Goal: Information Seeking & Learning: Learn about a topic

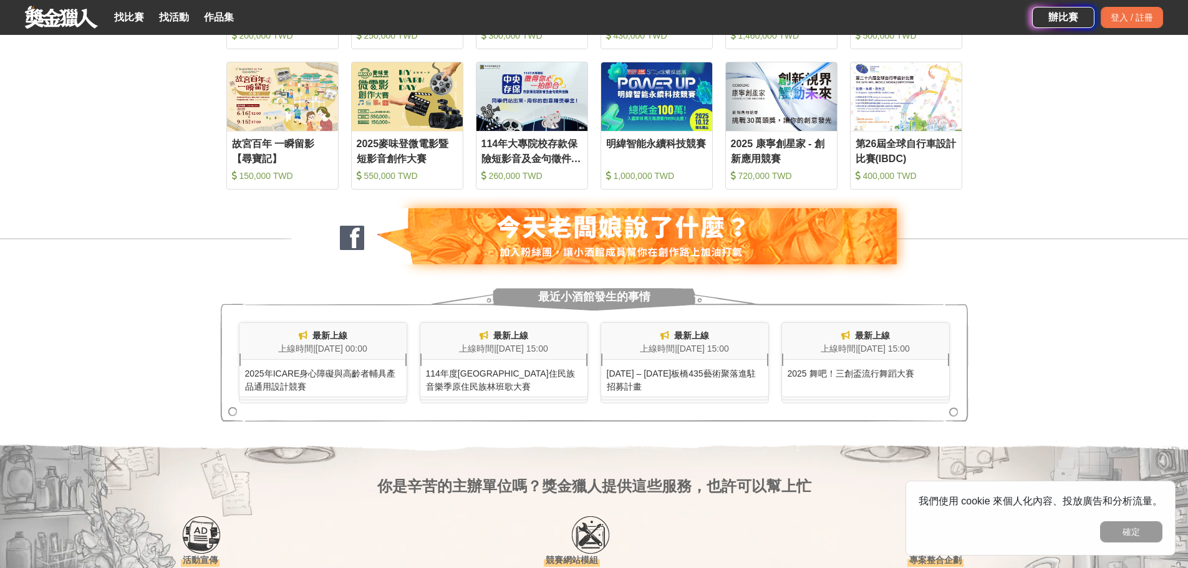
scroll to position [811, 0]
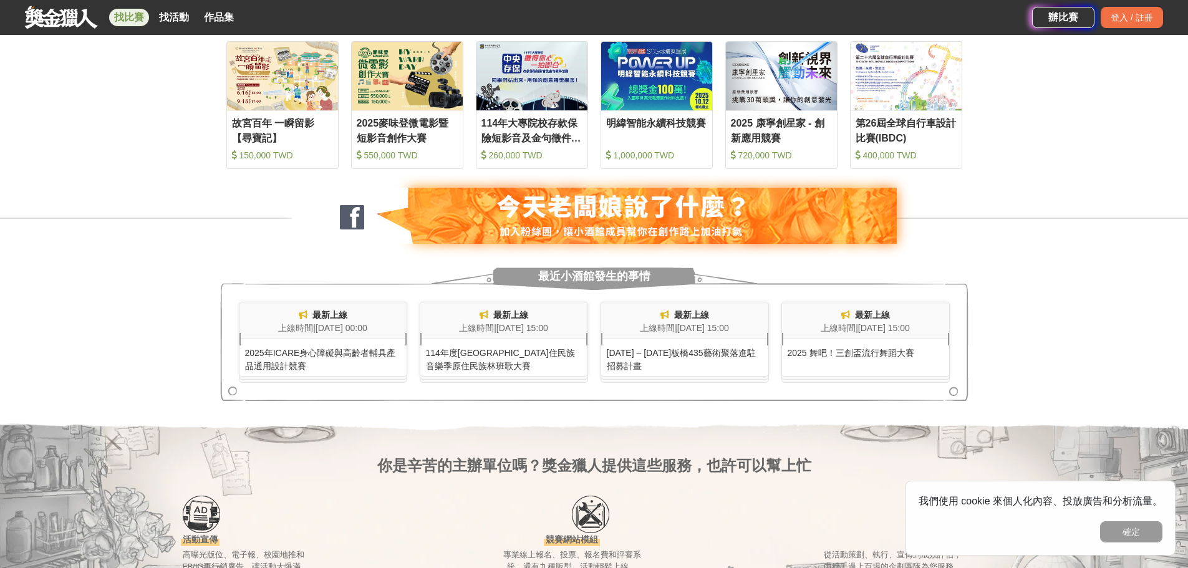
click at [130, 25] on link "找比賽" at bounding box center [129, 17] width 40 height 17
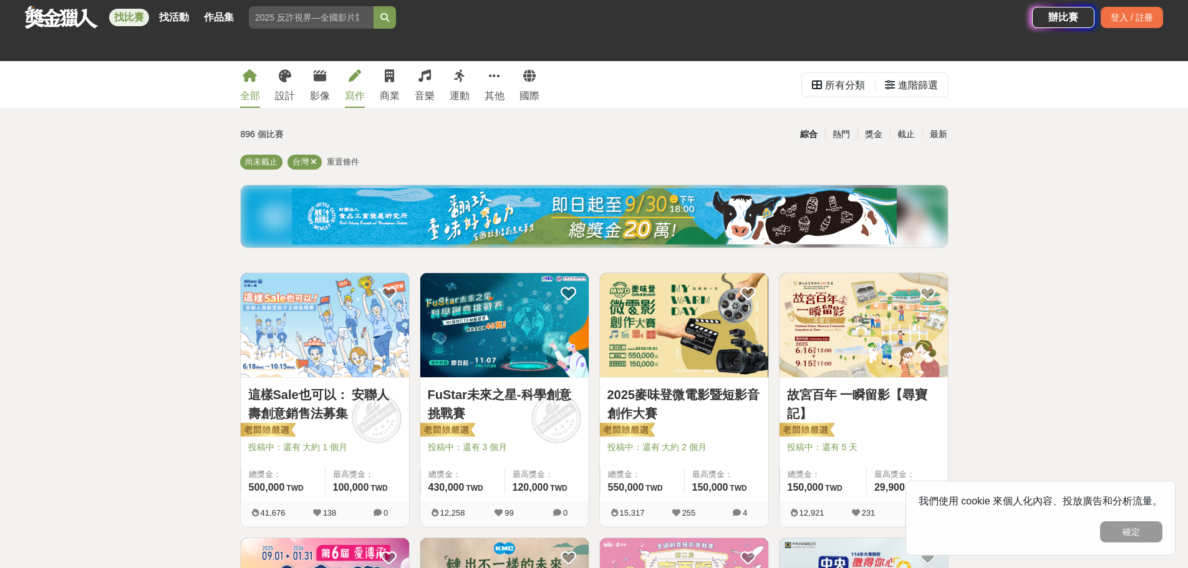
click at [345, 90] on div "寫作" at bounding box center [355, 96] width 20 height 15
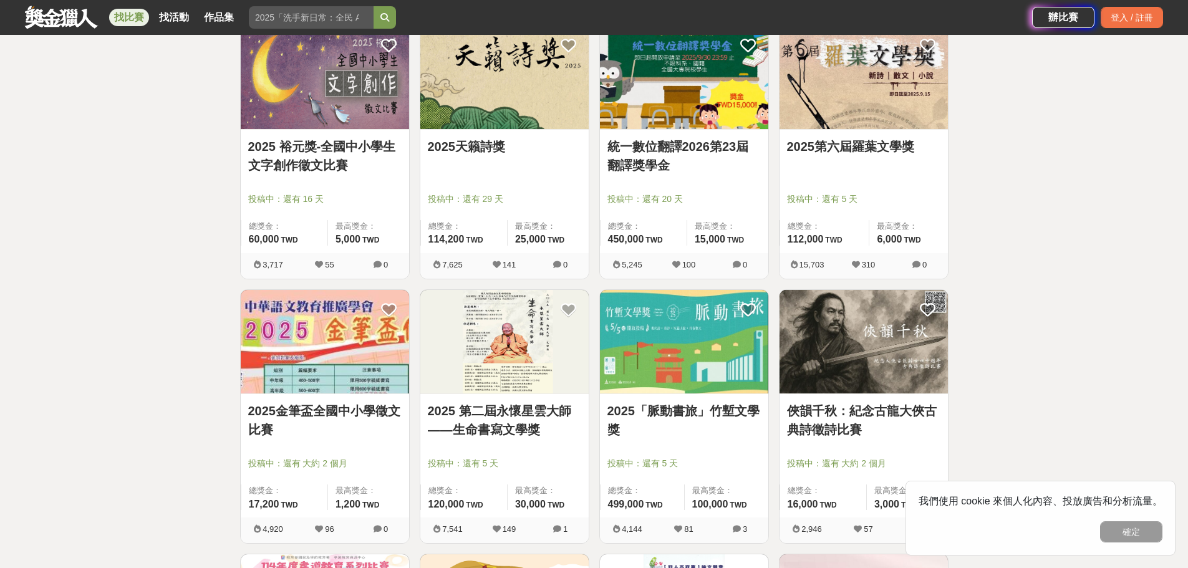
scroll to position [249, 0]
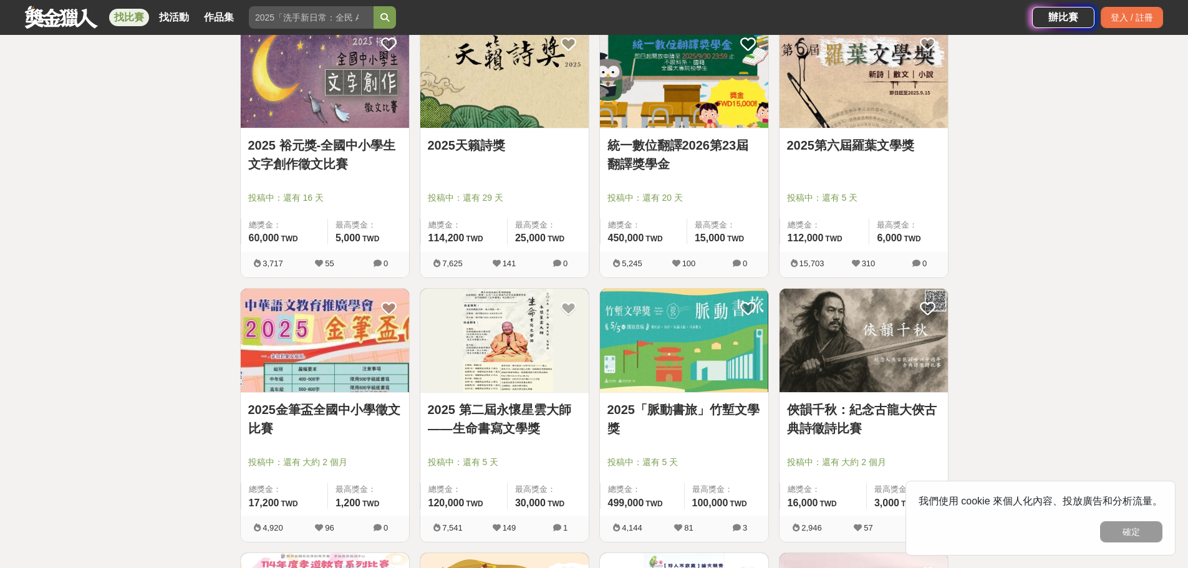
click at [472, 135] on div "2025天籟詩獎 投稿中：還有 29 天 總獎金： 114,200 114,200 TWD 最高獎金： 25,000 TWD" at bounding box center [504, 189] width 168 height 123
click at [496, 112] on img at bounding box center [504, 76] width 168 height 104
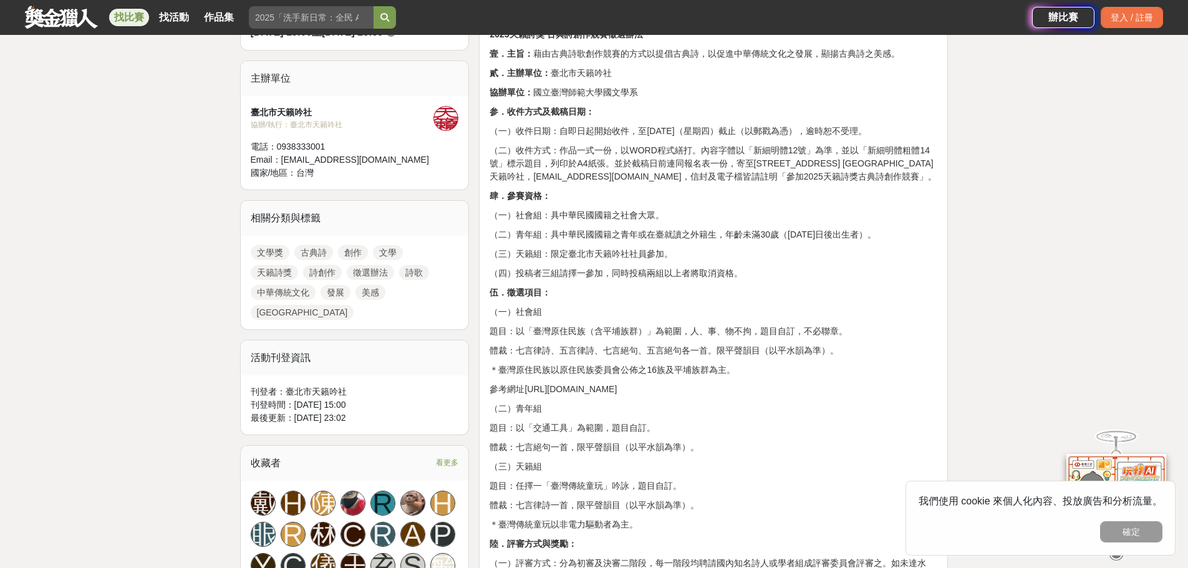
scroll to position [499, 0]
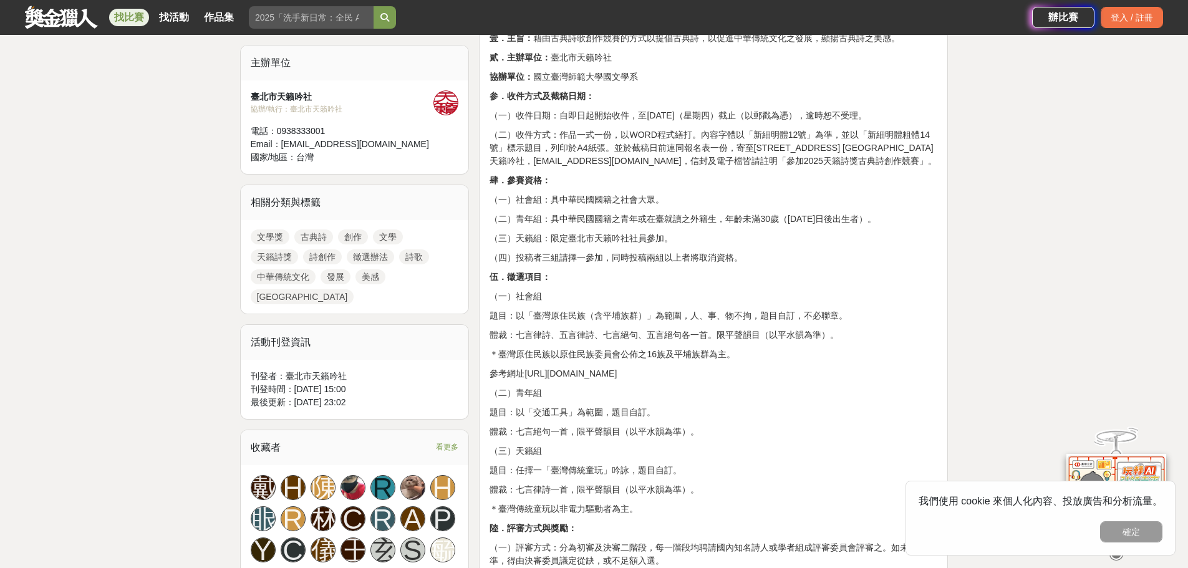
drag, startPoint x: 607, startPoint y: 346, endPoint x: 848, endPoint y: 351, distance: 241.3
click at [848, 351] on div "2025天籟詩獎 古典詩創作競賽徵選辦法 壹．主旨： 藉由古典詩歌創作競賽的方式以提倡古典詩，以促進中華傳統文化之發展，顯揚古典詩之美感。 貳．主辦單位： 臺…" at bounding box center [713, 574] width 448 height 1124
click at [766, 342] on p "體裁：七言律詩、五言律詩、七言絕句、五言絕句各一首。限平聲韻目（以平水韻為準）。" at bounding box center [713, 335] width 448 height 13
drag, startPoint x: 602, startPoint y: 362, endPoint x: 842, endPoint y: 395, distance: 242.8
click at [842, 395] on div "2025天籟詩獎 古典詩創作競賽徵選辦法 壹．主旨： 藉由古典詩歌創作競賽的方式以提倡古典詩，以促進中華傳統文化之發展，顯揚古典詩之美感。 貳．主辦單位： 臺…" at bounding box center [713, 574] width 448 height 1124
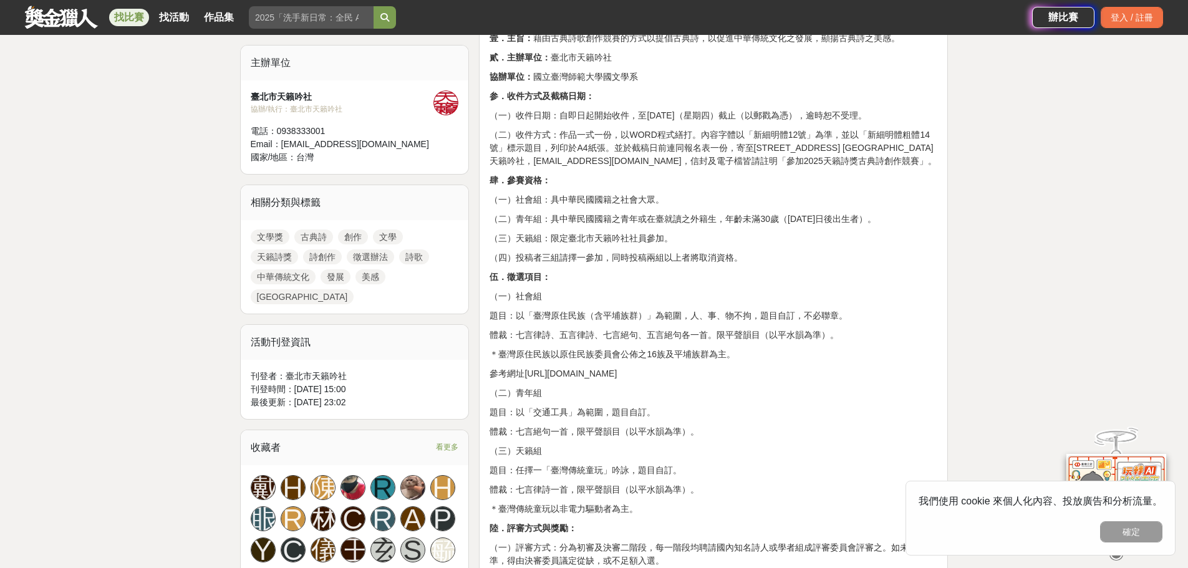
click at [746, 380] on p "參考網址[URL][DOMAIN_NAME]" at bounding box center [713, 373] width 448 height 13
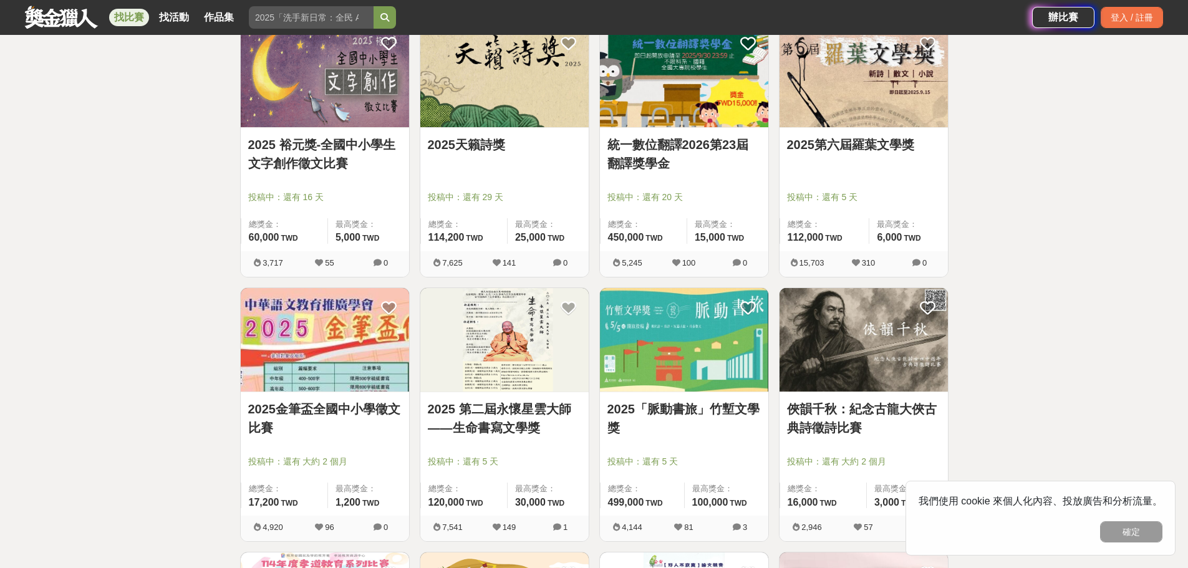
scroll to position [249, 0]
click at [908, 143] on link "2025第六屆羅葉文學獎" at bounding box center [863, 145] width 153 height 19
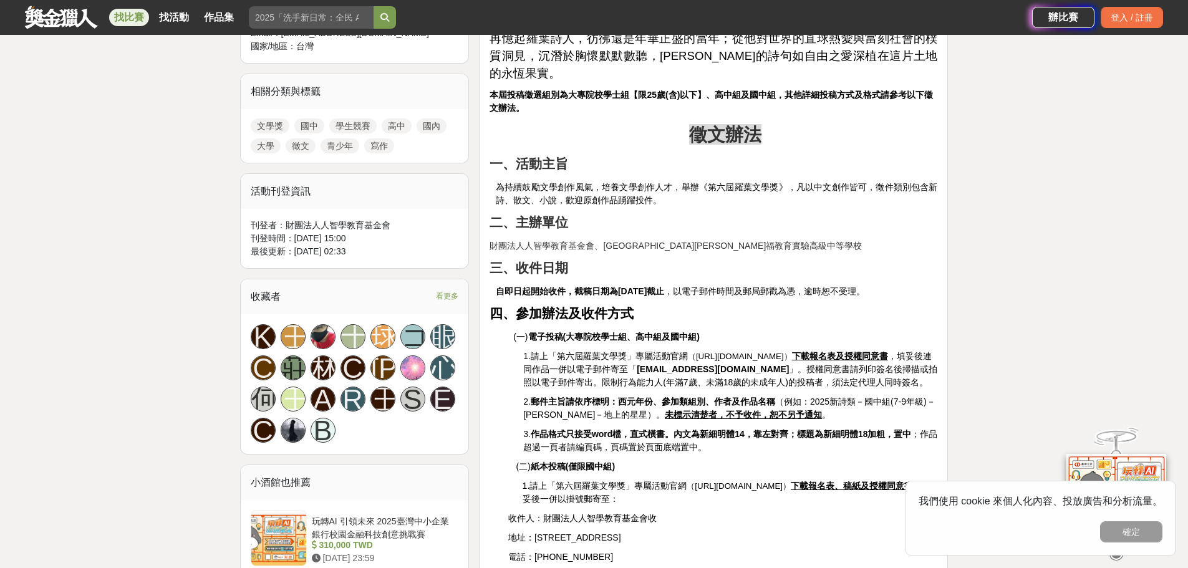
scroll to position [561, 0]
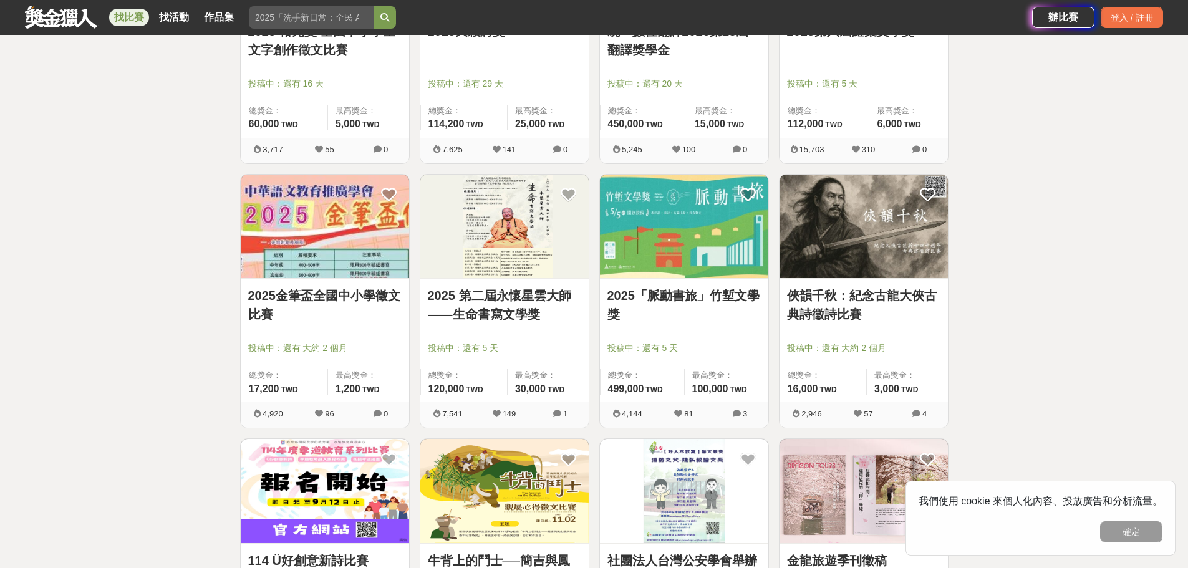
scroll to position [374, 0]
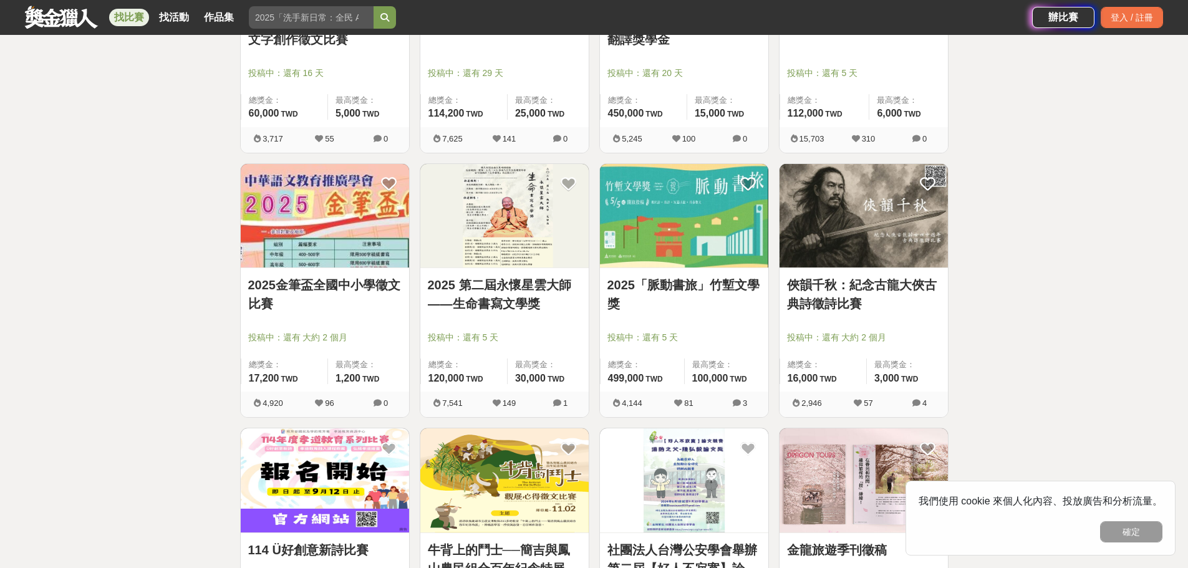
click at [622, 301] on link "2025「脈動書旅」竹塹文學獎" at bounding box center [683, 294] width 153 height 37
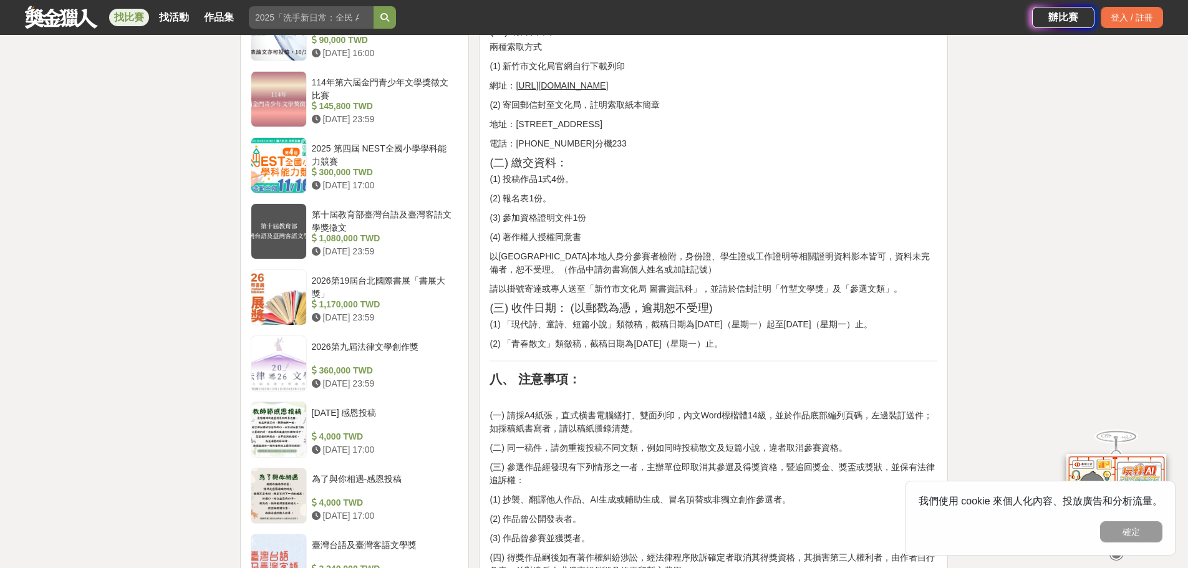
scroll to position [1309, 0]
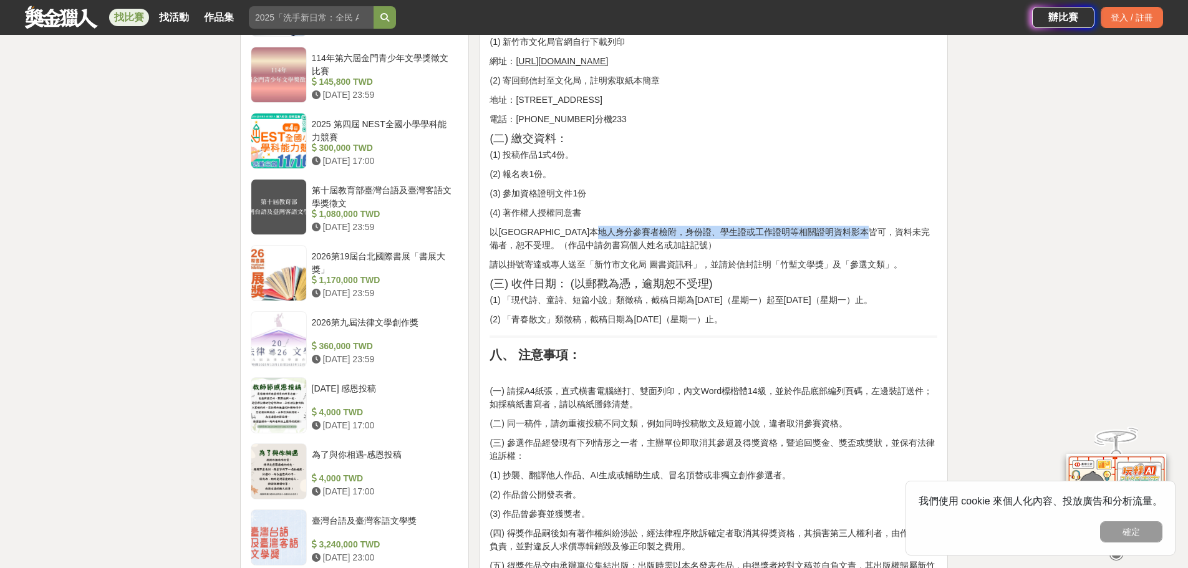
drag, startPoint x: 659, startPoint y: 221, endPoint x: 923, endPoint y: 218, distance: 264.4
click at [923, 226] on p "以[GEOGRAPHIC_DATA]本地人身分參賽者檢附，身份證、學生證或工作證明等相關證明資料影本皆可，資料未完備者，恕不受理。（作品中請勿書寫個人姓名或加…" at bounding box center [713, 239] width 448 height 26
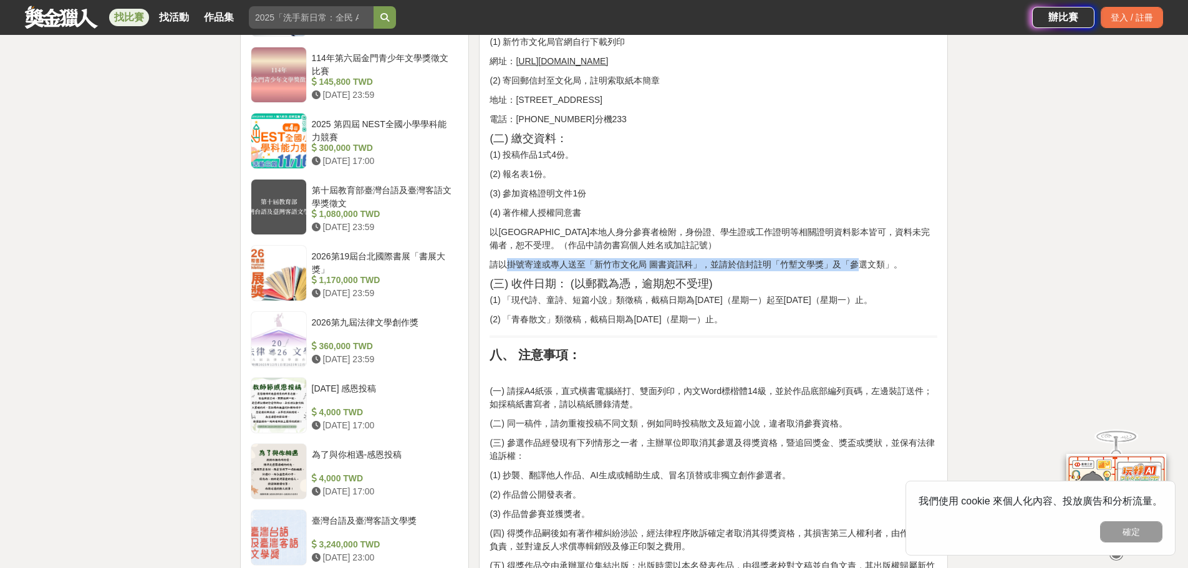
drag, startPoint x: 507, startPoint y: 255, endPoint x: 857, endPoint y: 258, distance: 349.8
click at [857, 258] on p "請以掛號寄達或專人送至「新竹市文化局 圖書資訊科」，並請於信封註明「竹塹文學獎」及「參選文類」。" at bounding box center [713, 264] width 448 height 13
click at [727, 313] on p "(2) 「青春散文」類徵稿，截稿日期為[DATE]（星期一）止。" at bounding box center [713, 319] width 448 height 13
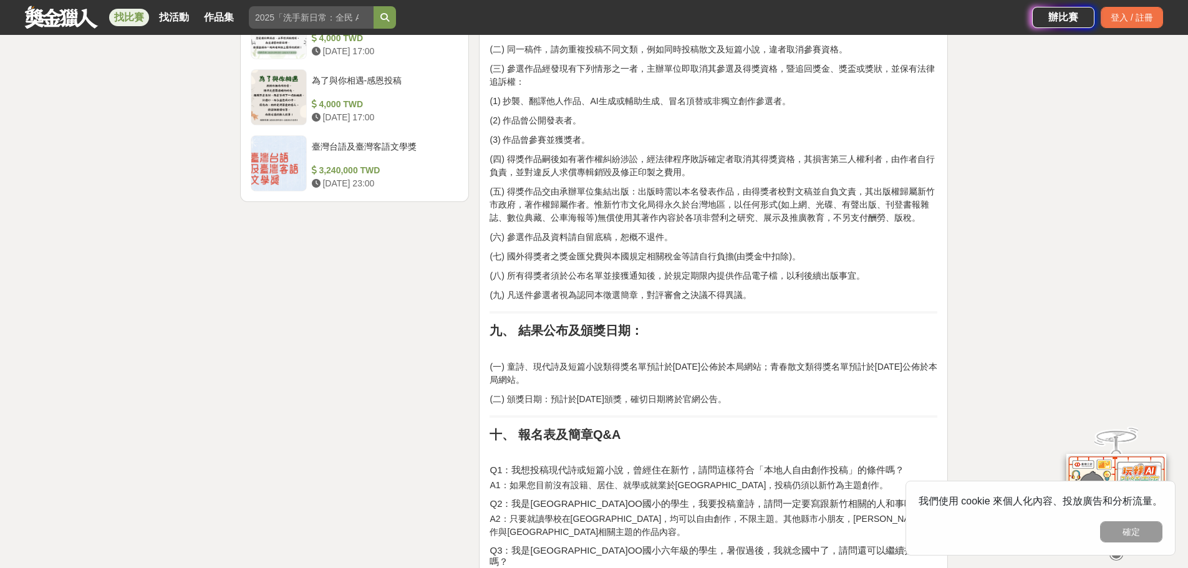
scroll to position [1808, 0]
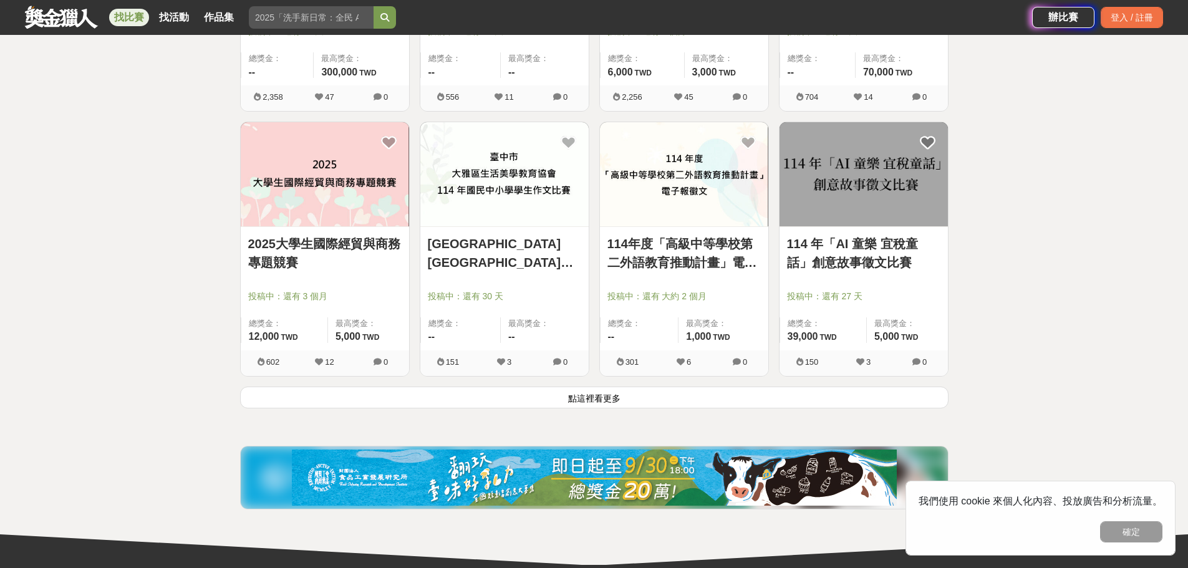
scroll to position [1496, 0]
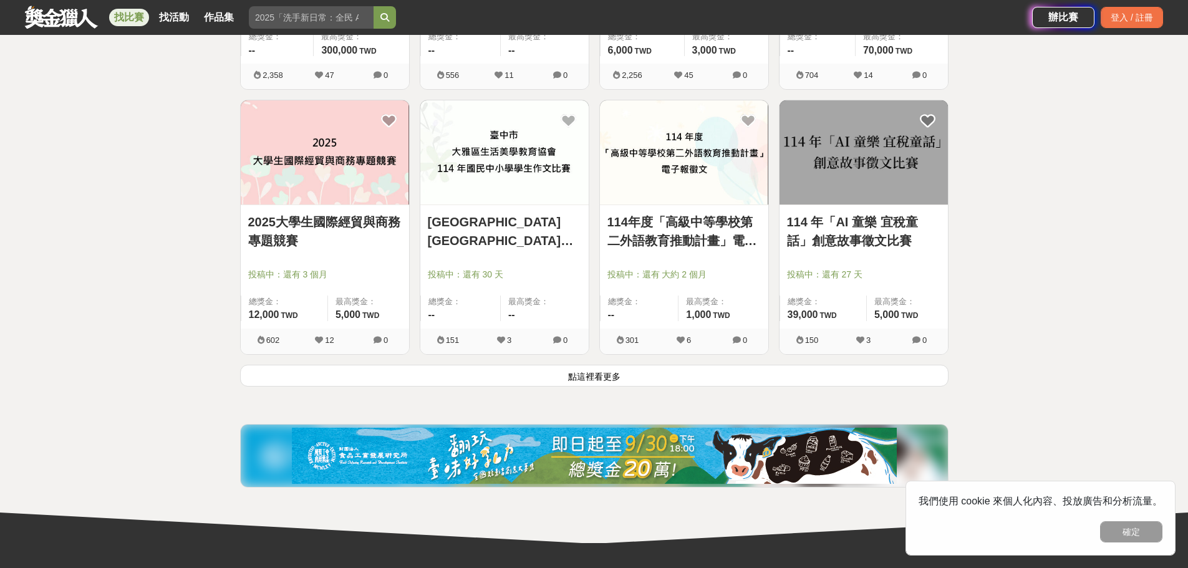
click at [615, 378] on button "點這裡看更多" at bounding box center [594, 376] width 708 height 22
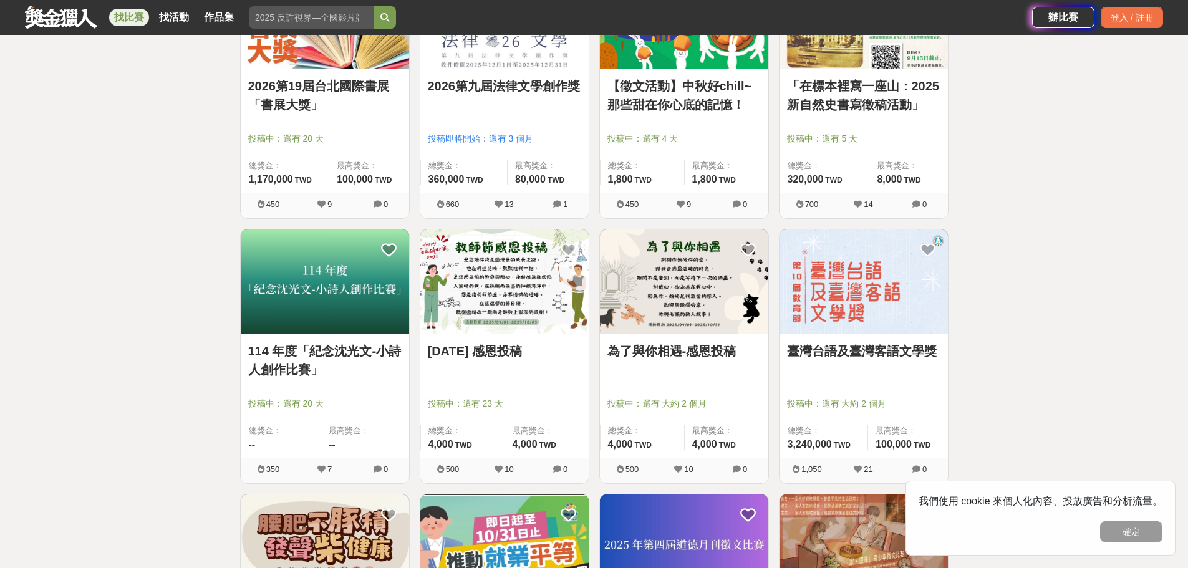
scroll to position [1995, 0]
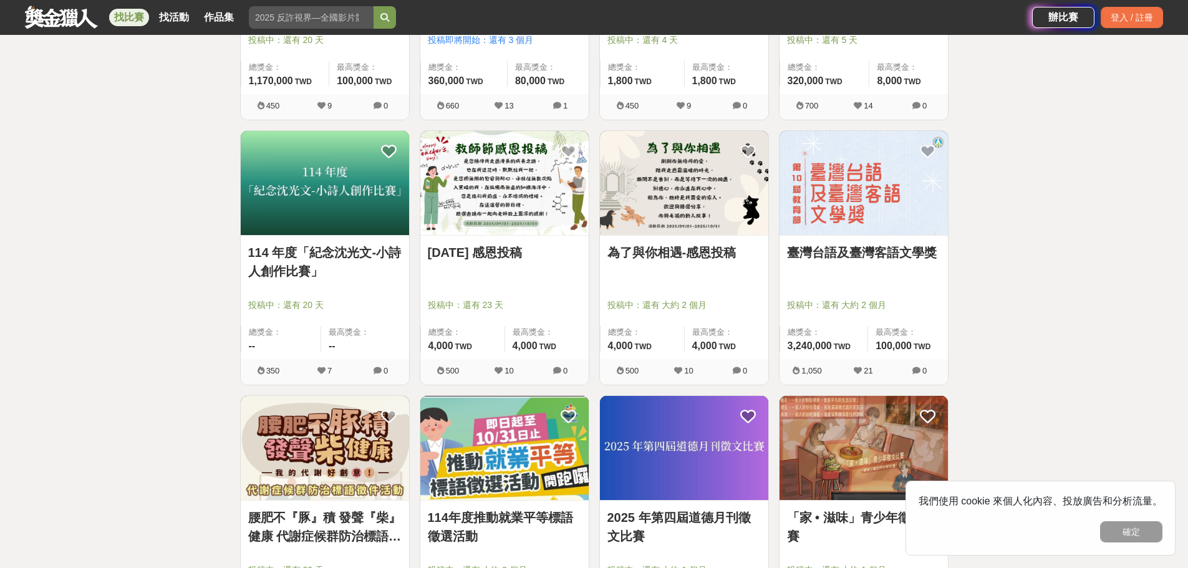
click at [903, 251] on link "臺灣台語及臺灣客語文學獎" at bounding box center [863, 252] width 153 height 19
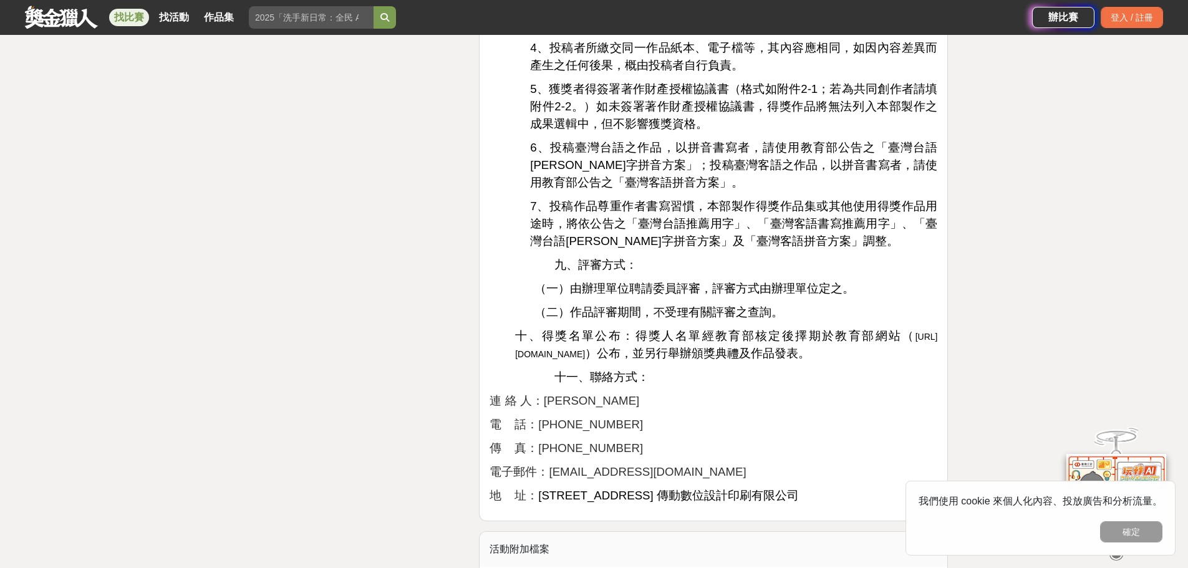
scroll to position [1933, 0]
drag, startPoint x: 869, startPoint y: 142, endPoint x: 589, endPoint y: 164, distance: 280.8
click at [589, 164] on span "6、投稿臺灣台語之作品，以拼音書寫者，請使用教育部公告之「臺灣台語[PERSON_NAME]字拼音方案」；投稿臺灣客語之作品，以拼音書寫者，請使用教育部公告之…" at bounding box center [733, 164] width 407 height 48
copy span "臺灣台語[PERSON_NAME]字拼音方案"
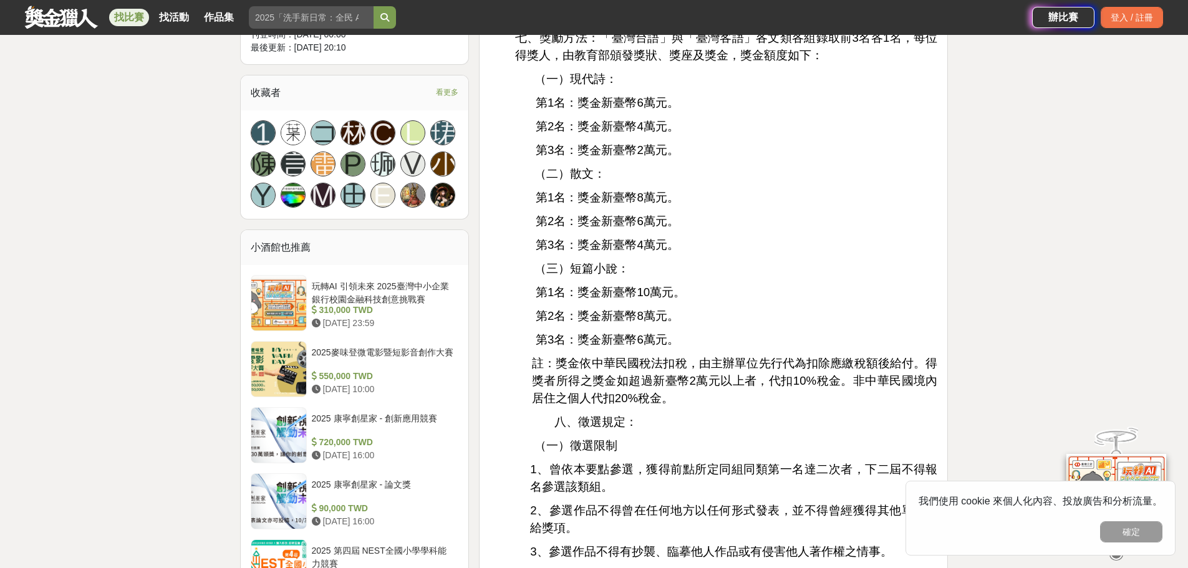
scroll to position [811, 0]
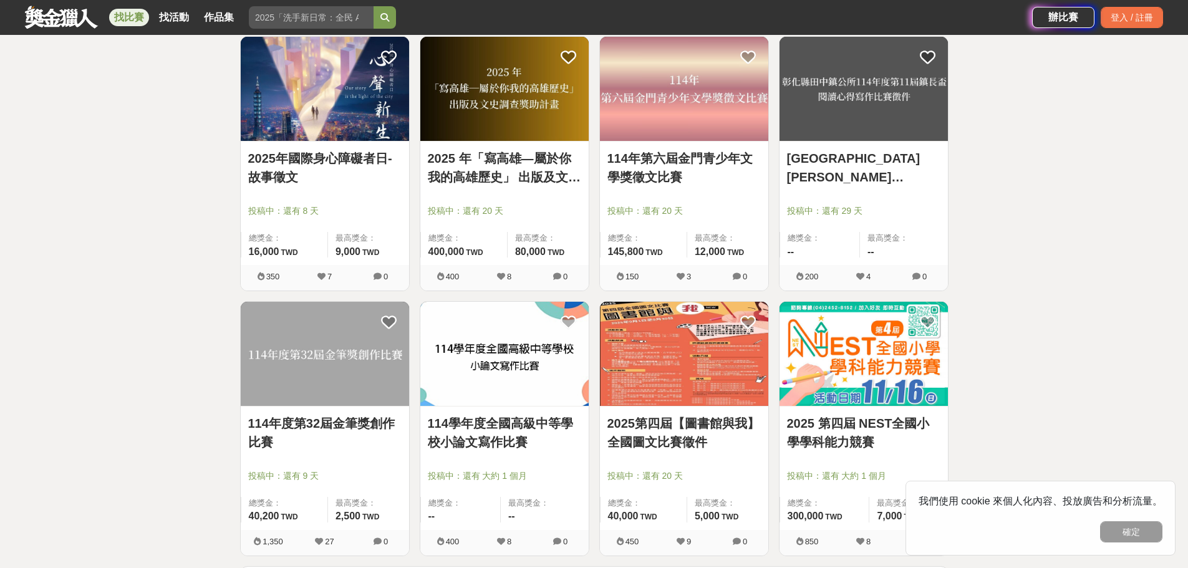
scroll to position [2993, 0]
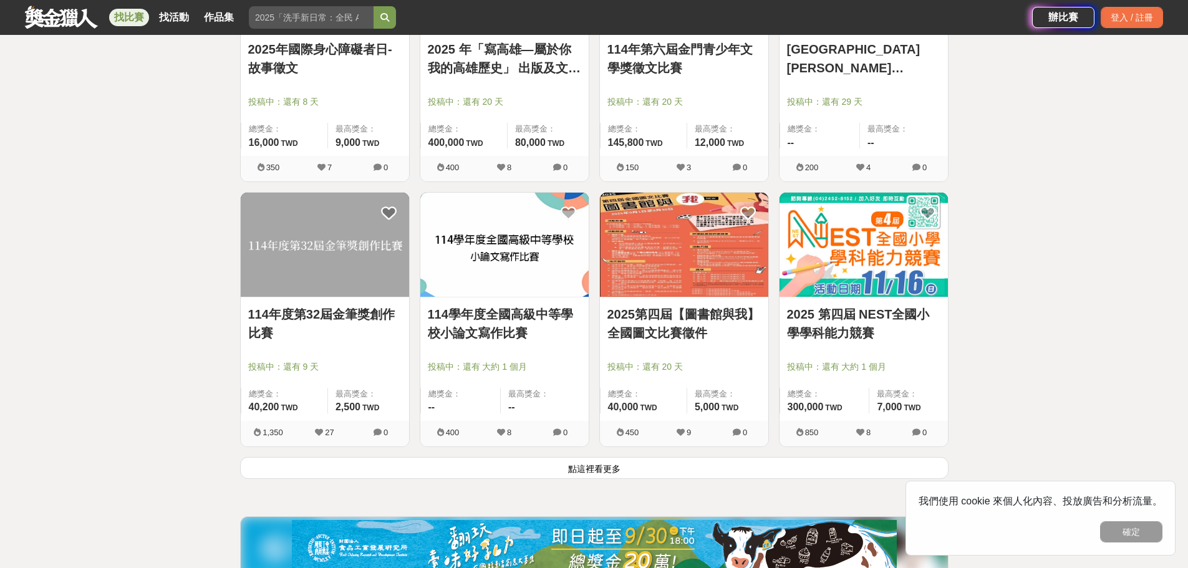
click at [605, 469] on button "點這裡看更多" at bounding box center [594, 468] width 708 height 22
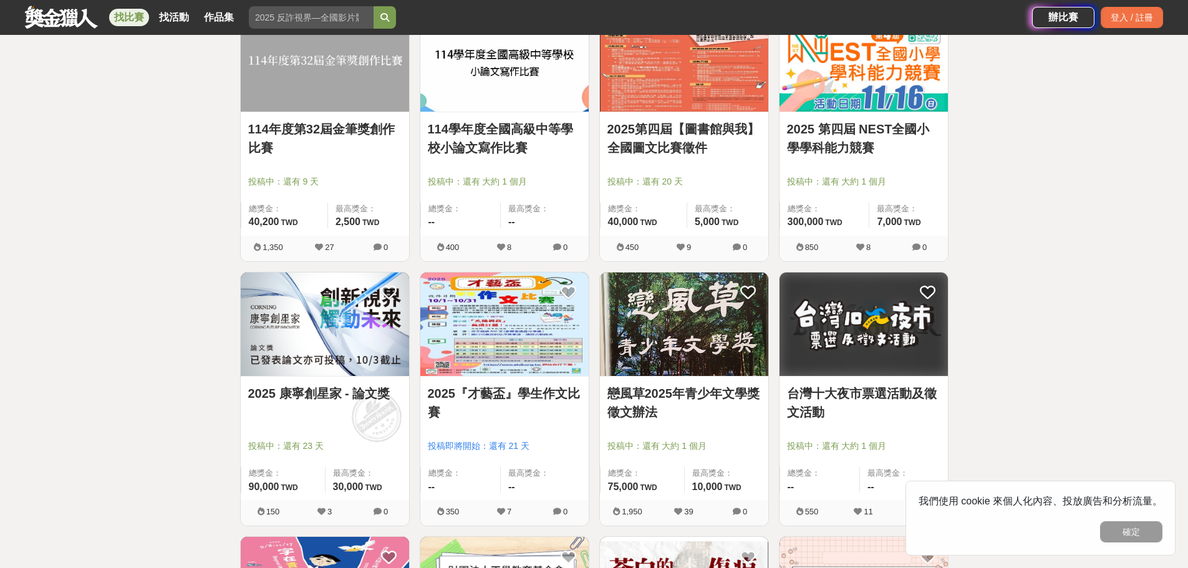
scroll to position [3180, 0]
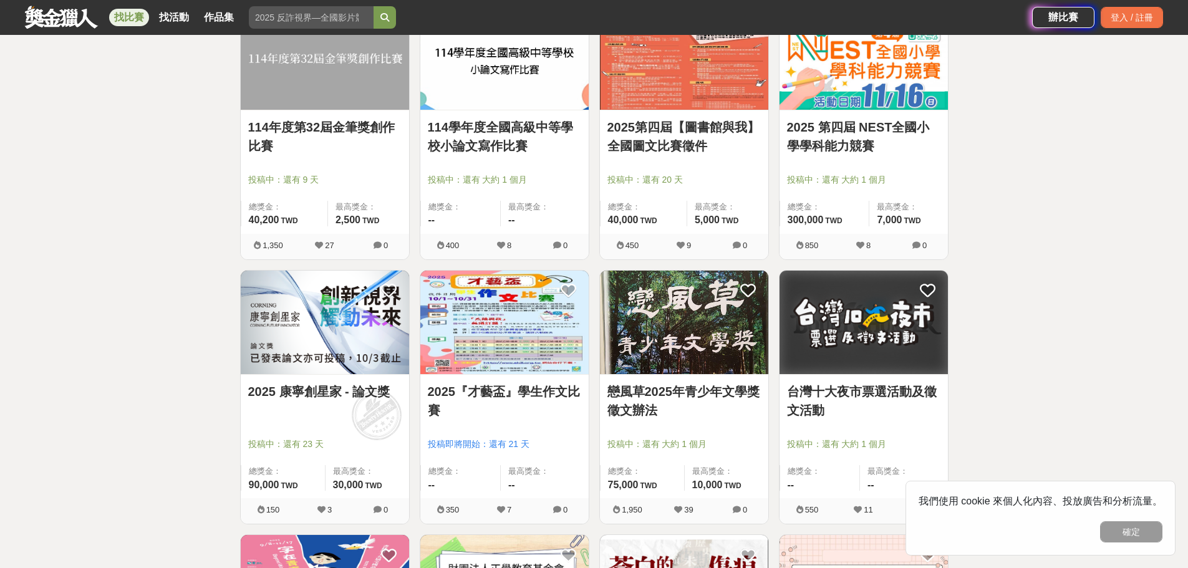
click at [639, 131] on link "2025第四屆【圖書館與我】全國圖文比賽徵件" at bounding box center [683, 136] width 153 height 37
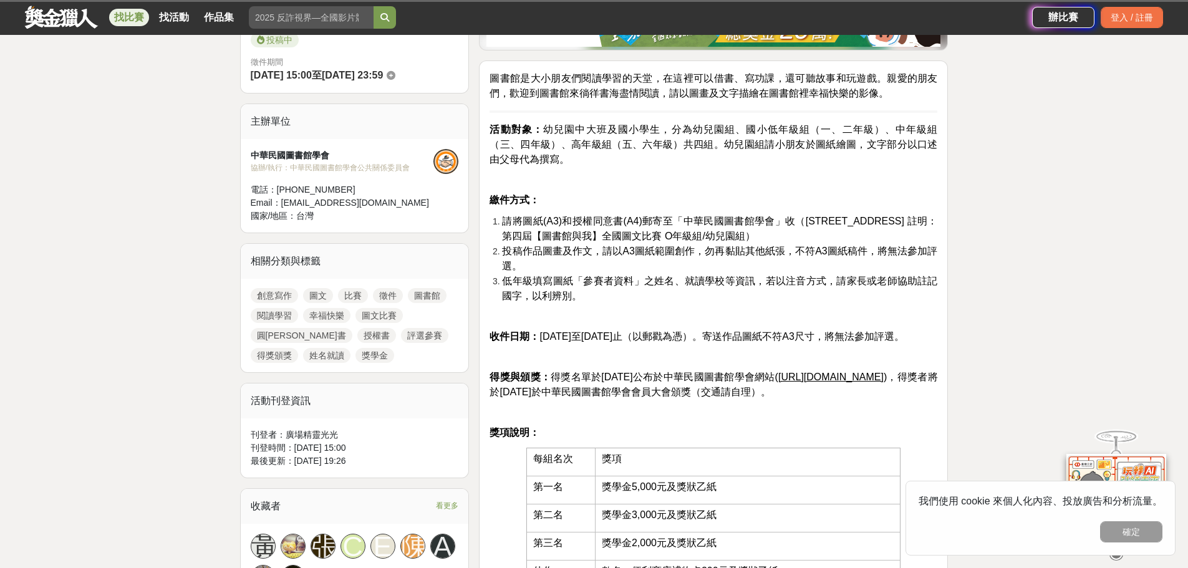
scroll to position [374, 0]
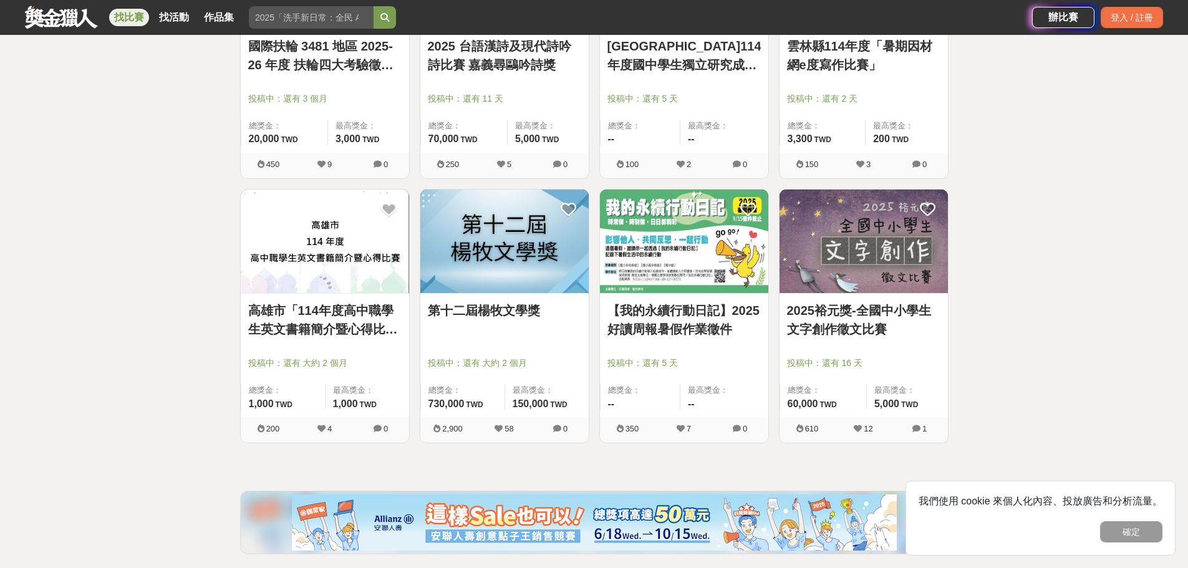
scroll to position [4115, 0]
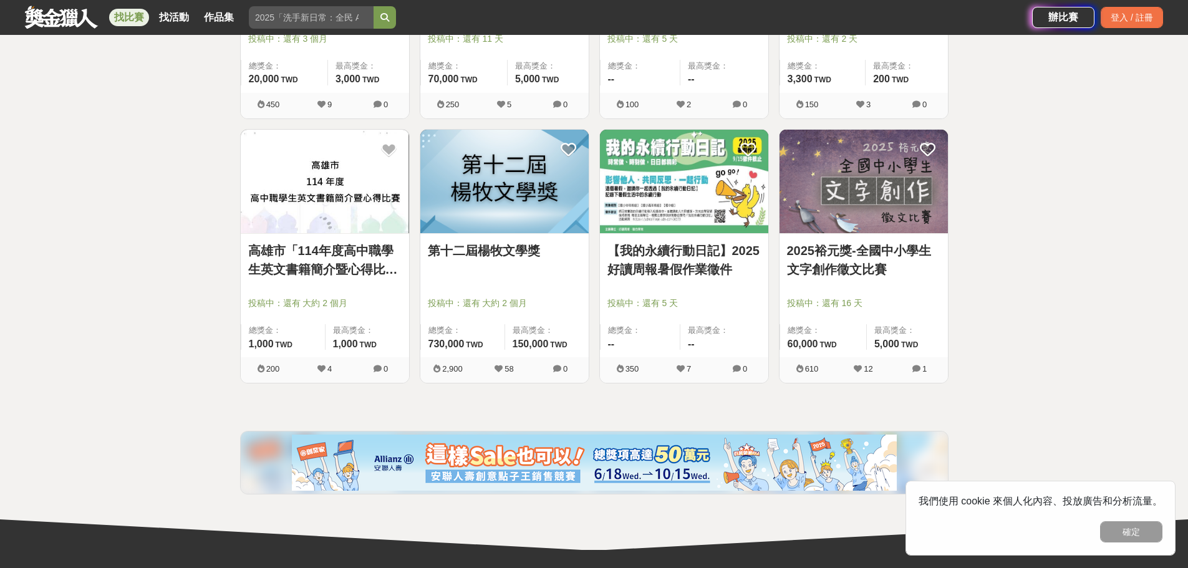
click at [507, 243] on link "第十二屆楊牧文學獎" at bounding box center [504, 250] width 153 height 19
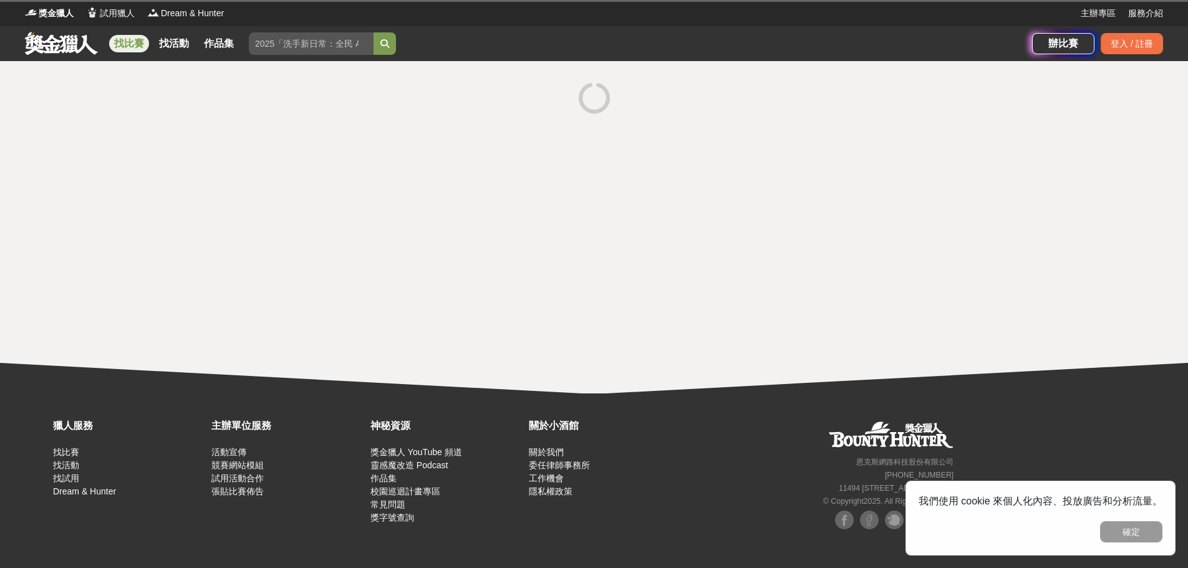
click at [507, 243] on div at bounding box center [594, 227] width 1188 height 332
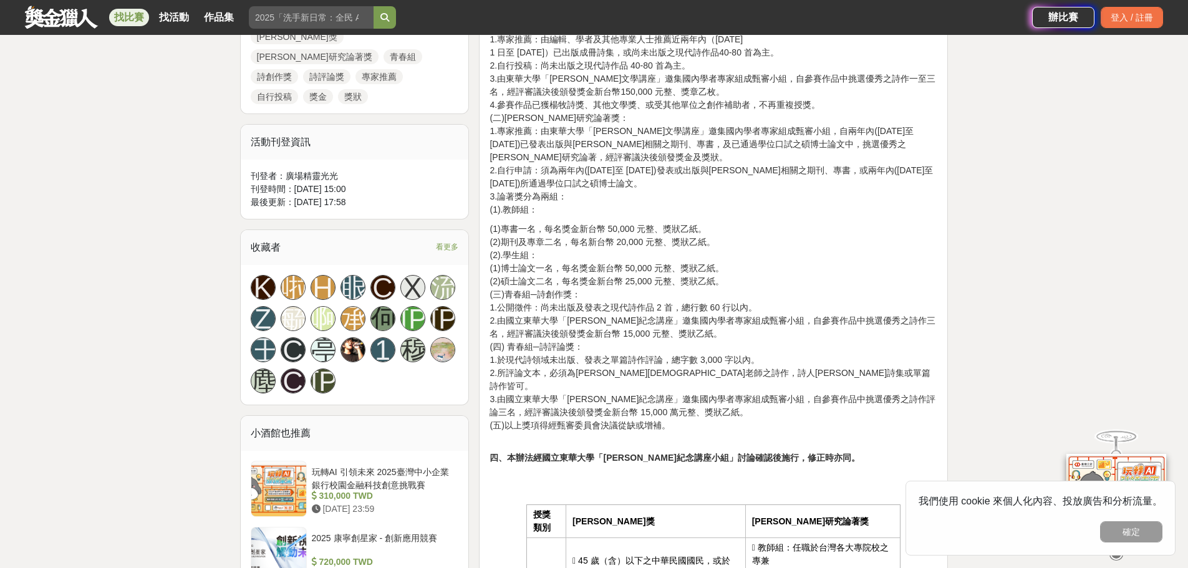
scroll to position [686, 0]
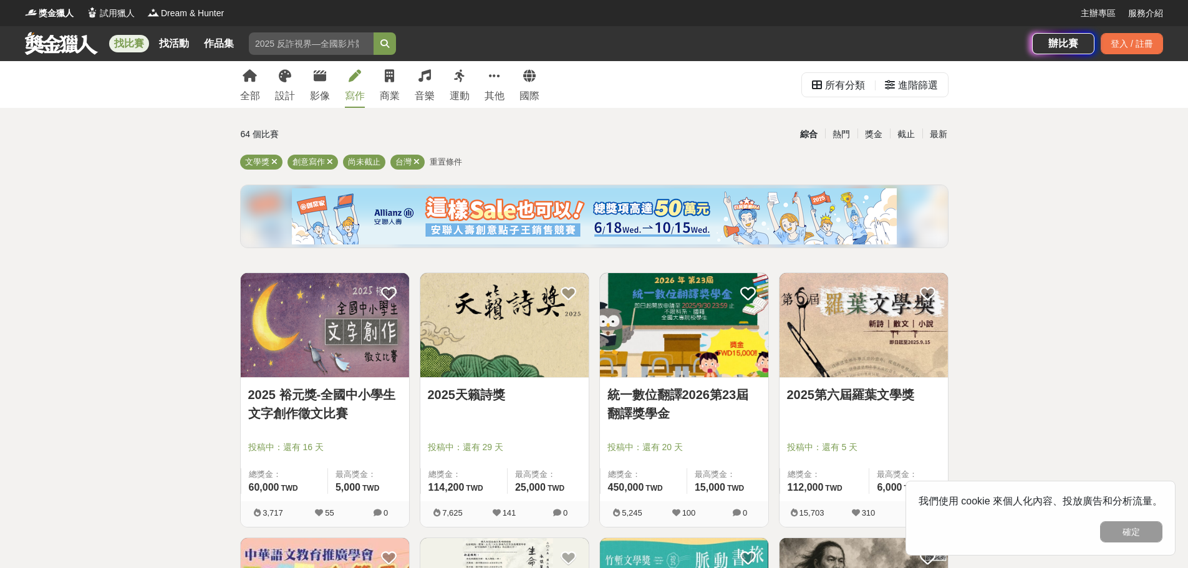
click at [902, 398] on link "2025第六屆羅葉文學獎" at bounding box center [863, 394] width 153 height 19
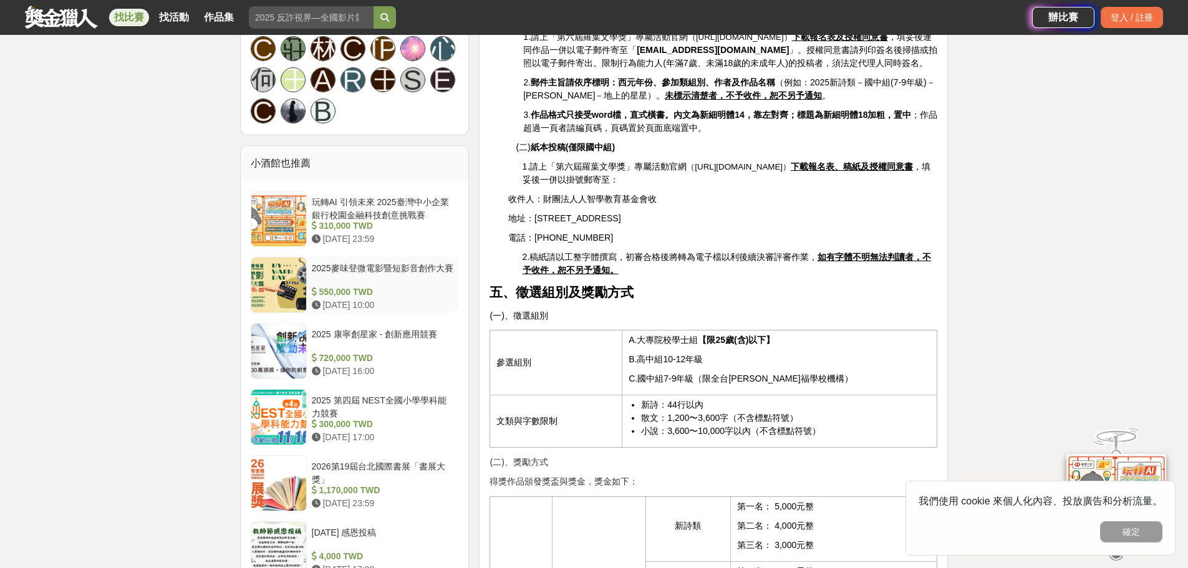
scroll to position [873, 0]
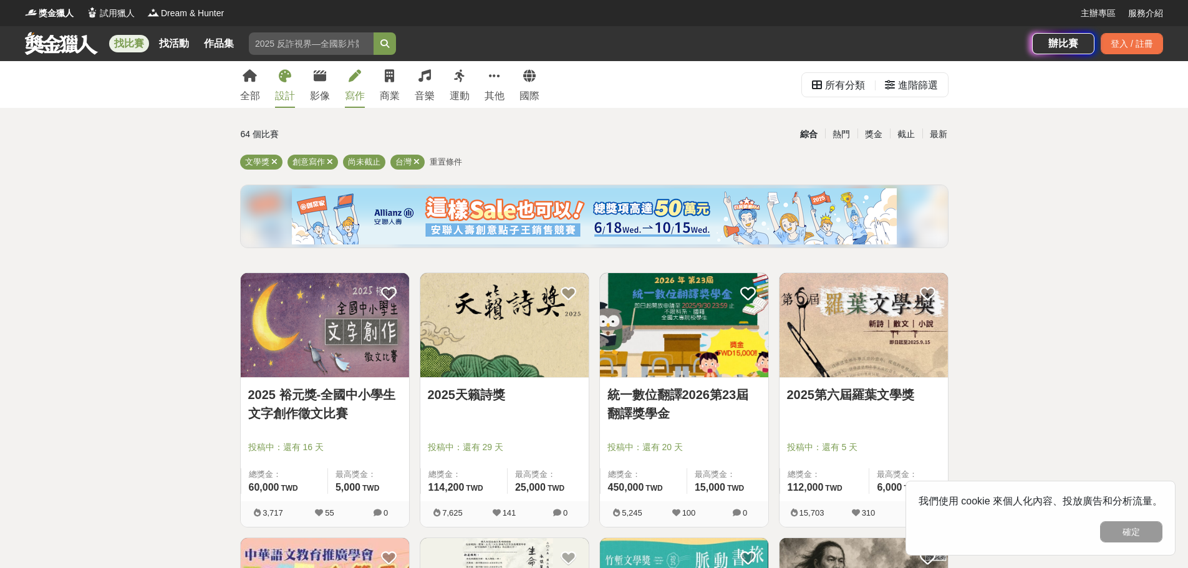
click at [289, 100] on div "設計" at bounding box center [285, 96] width 20 height 15
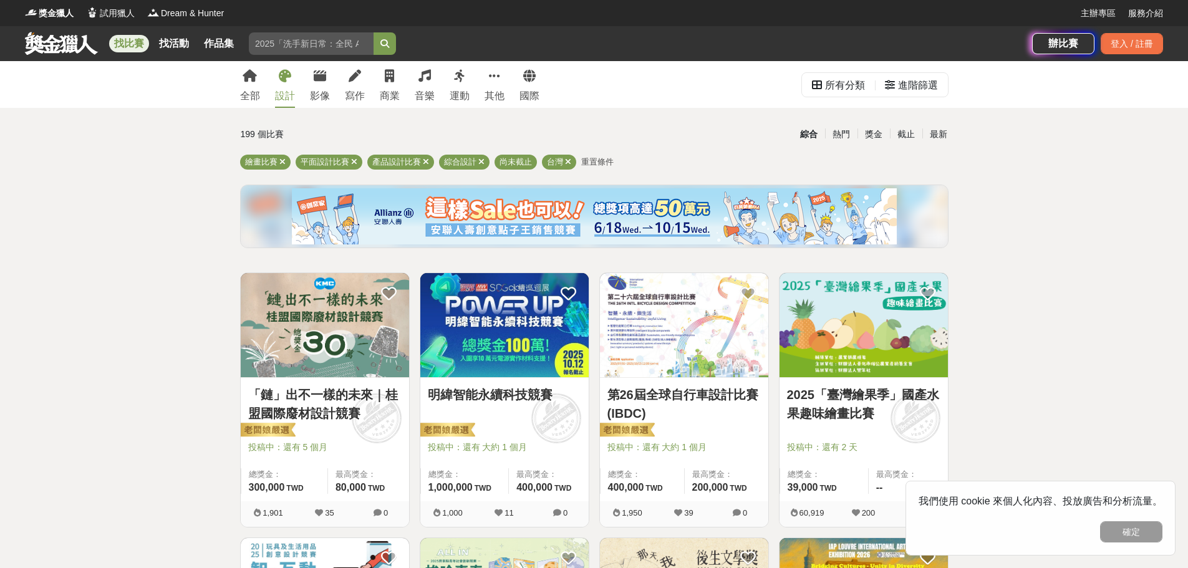
click at [837, 415] on link "2025「臺灣繪果季」國產水果趣味繪畫比賽" at bounding box center [863, 403] width 153 height 37
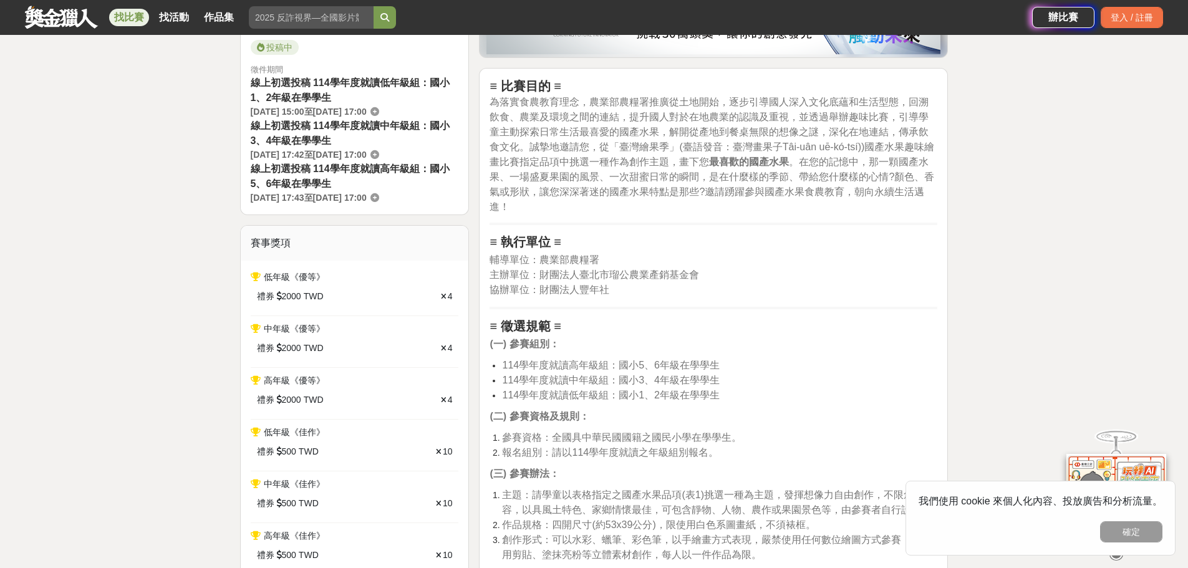
scroll to position [374, 0]
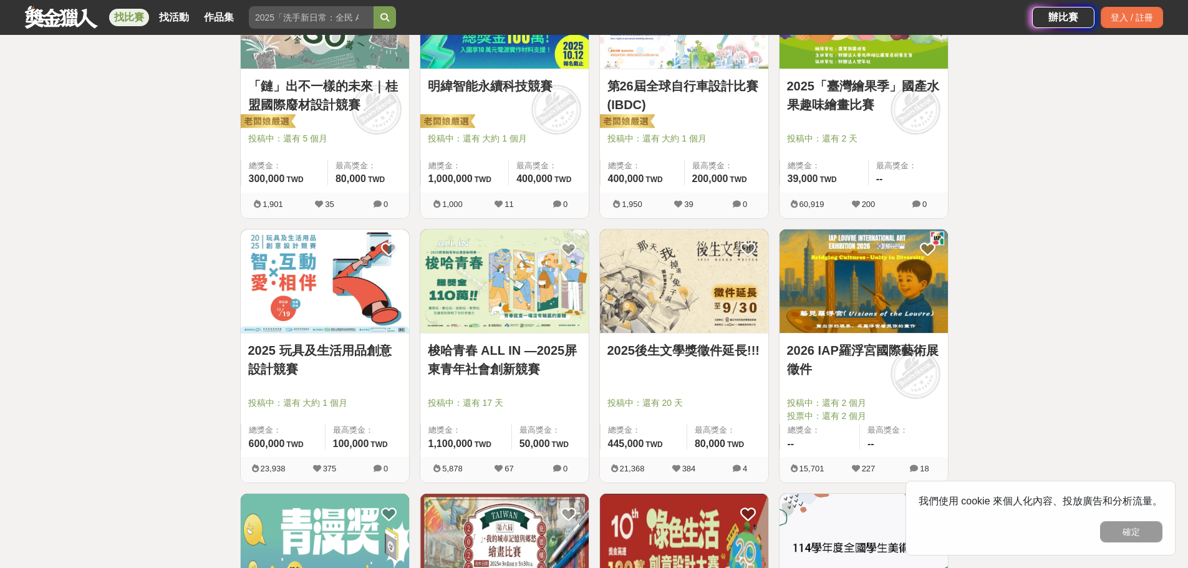
scroll to position [312, 0]
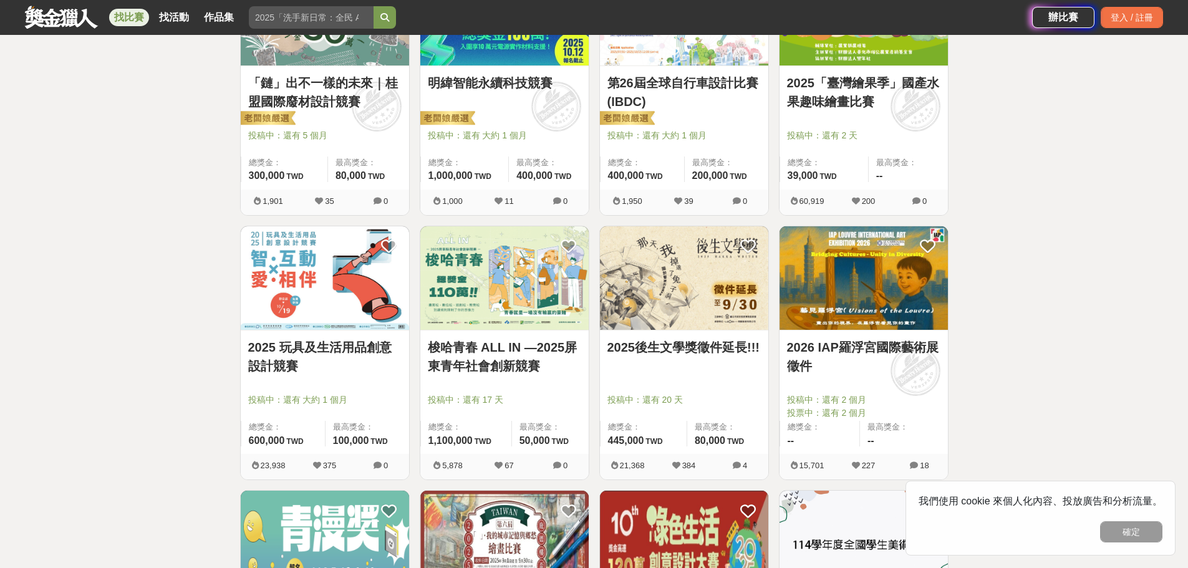
click at [681, 345] on link "2025後生文學獎徵件延長!!!" at bounding box center [683, 347] width 153 height 19
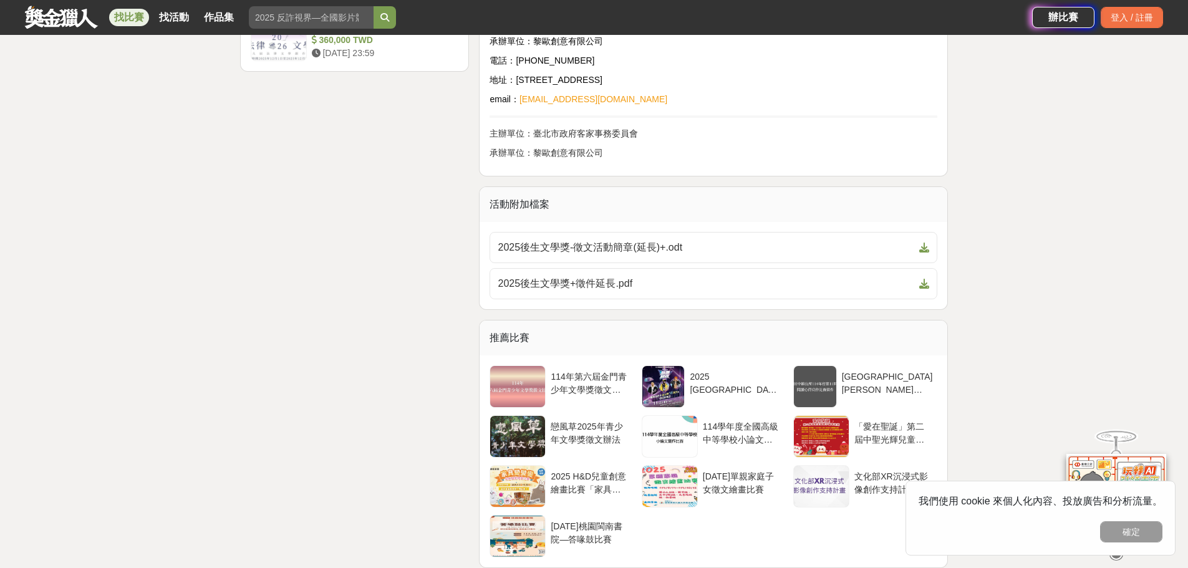
scroll to position [1746, 0]
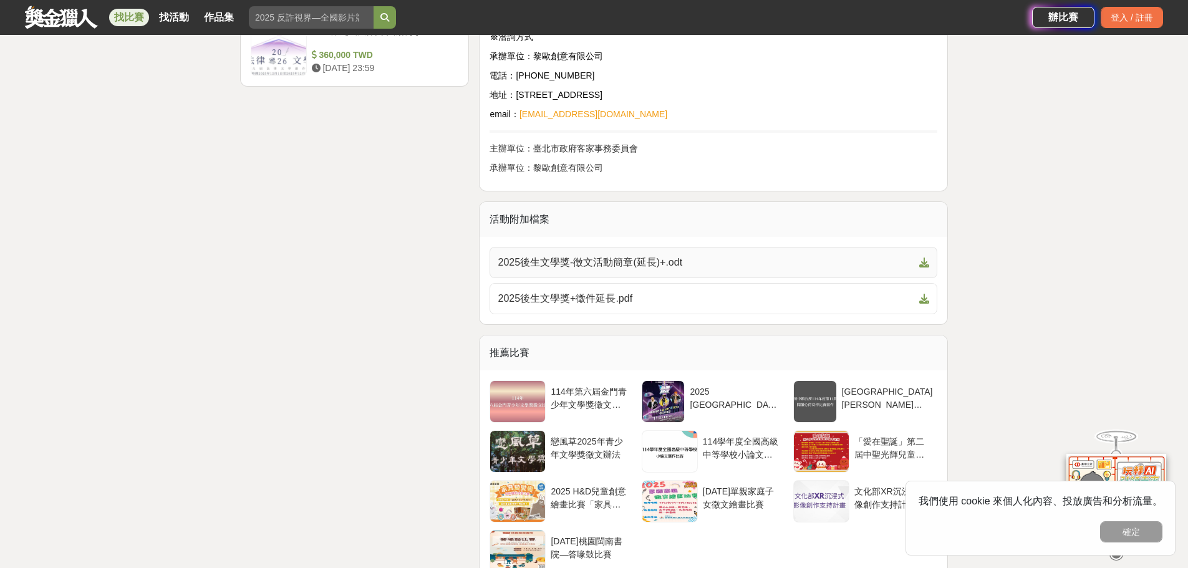
click at [647, 264] on span "2025後生文學獎-徵文活動簡章(延長)+.odt" at bounding box center [706, 262] width 417 height 15
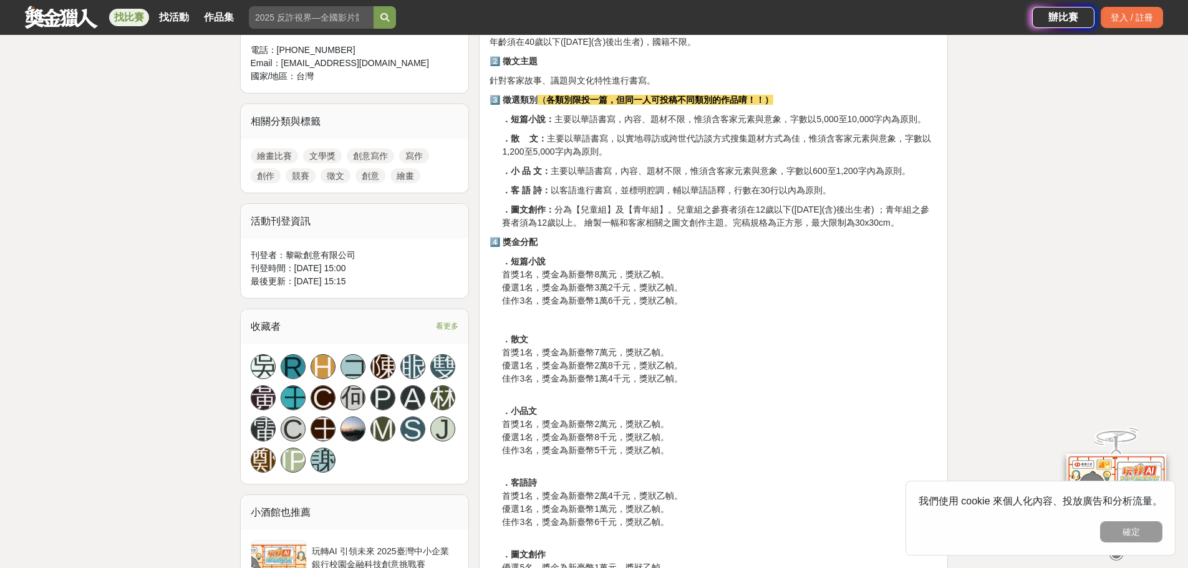
scroll to position [436, 0]
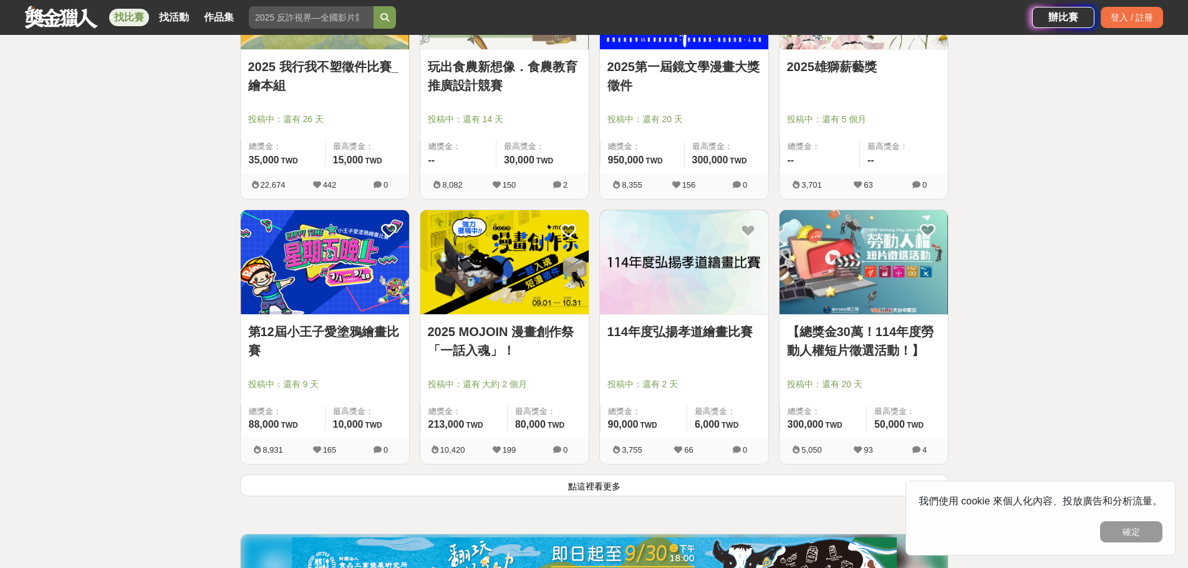
scroll to position [1646, 0]
